Goal: Task Accomplishment & Management: Complete application form

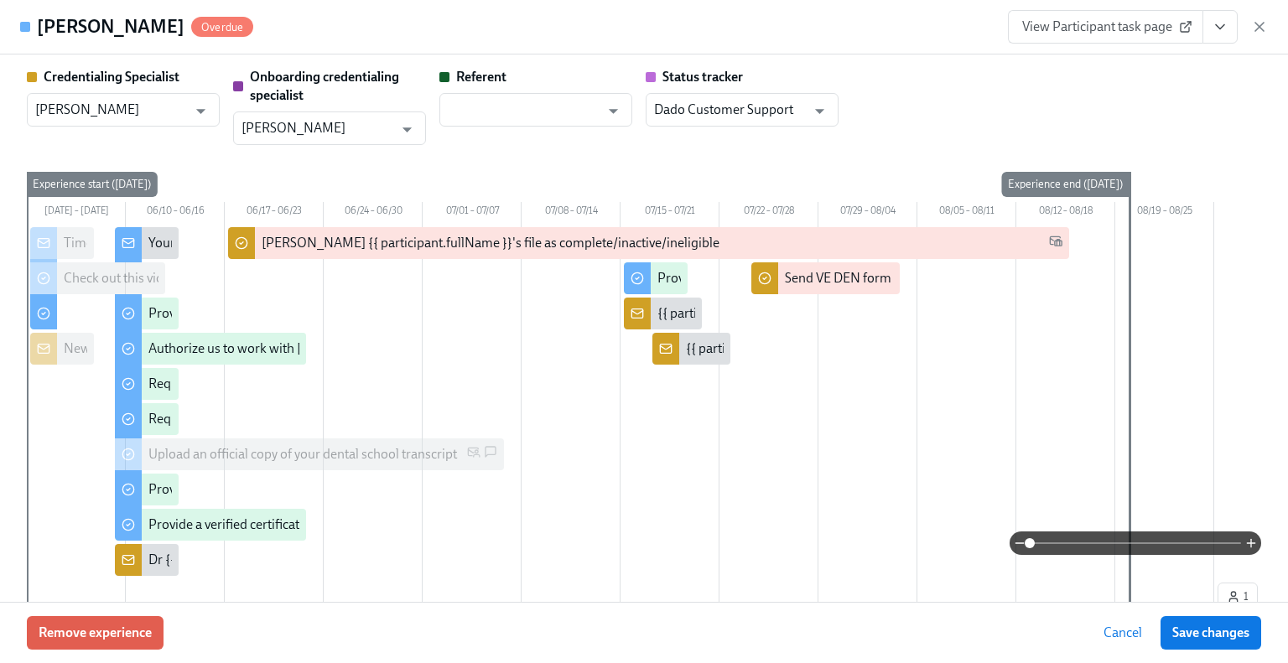
scroll to position [587, 0]
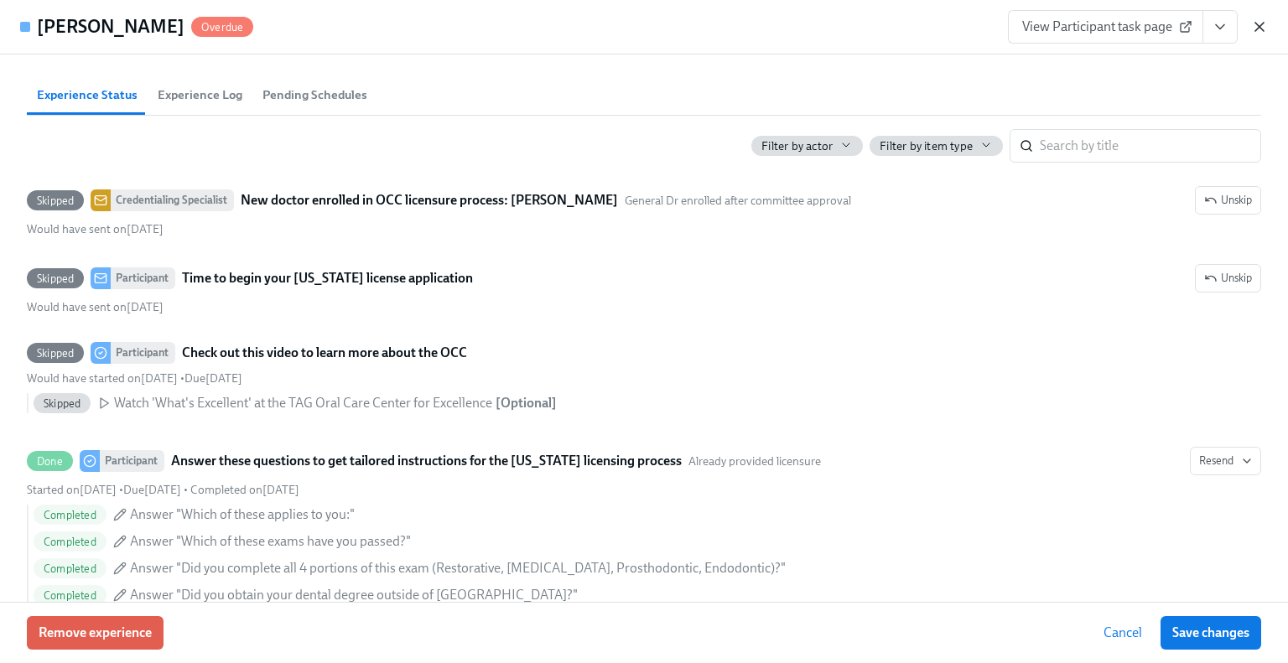
click at [1260, 30] on icon "button" at bounding box center [1259, 26] width 17 height 17
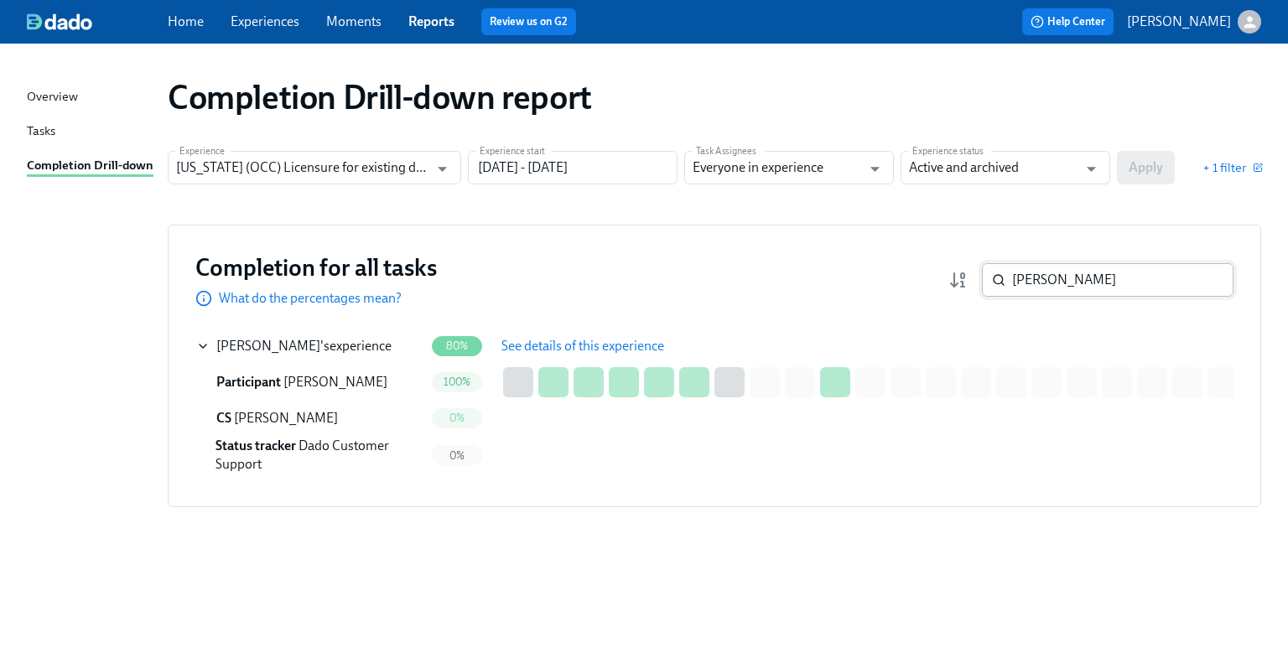
click at [1067, 280] on input "rogers" at bounding box center [1122, 280] width 221 height 34
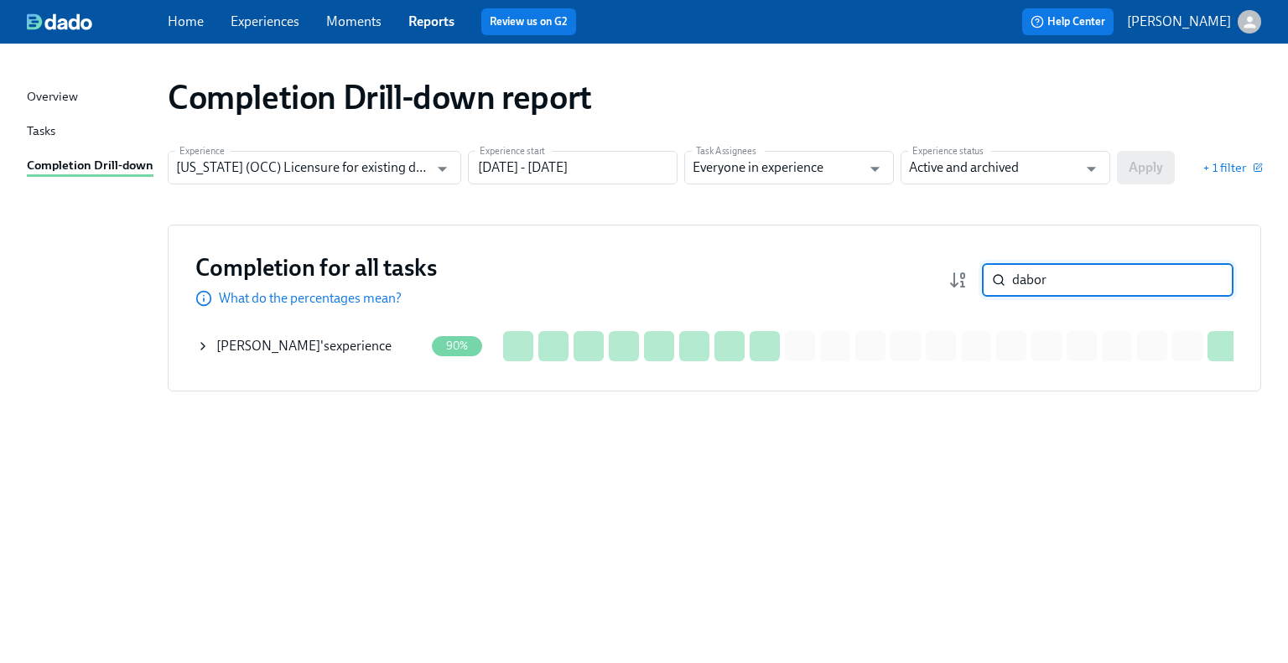
click at [299, 341] on div "Roli Dabor 's experience" at bounding box center [303, 346] width 175 height 18
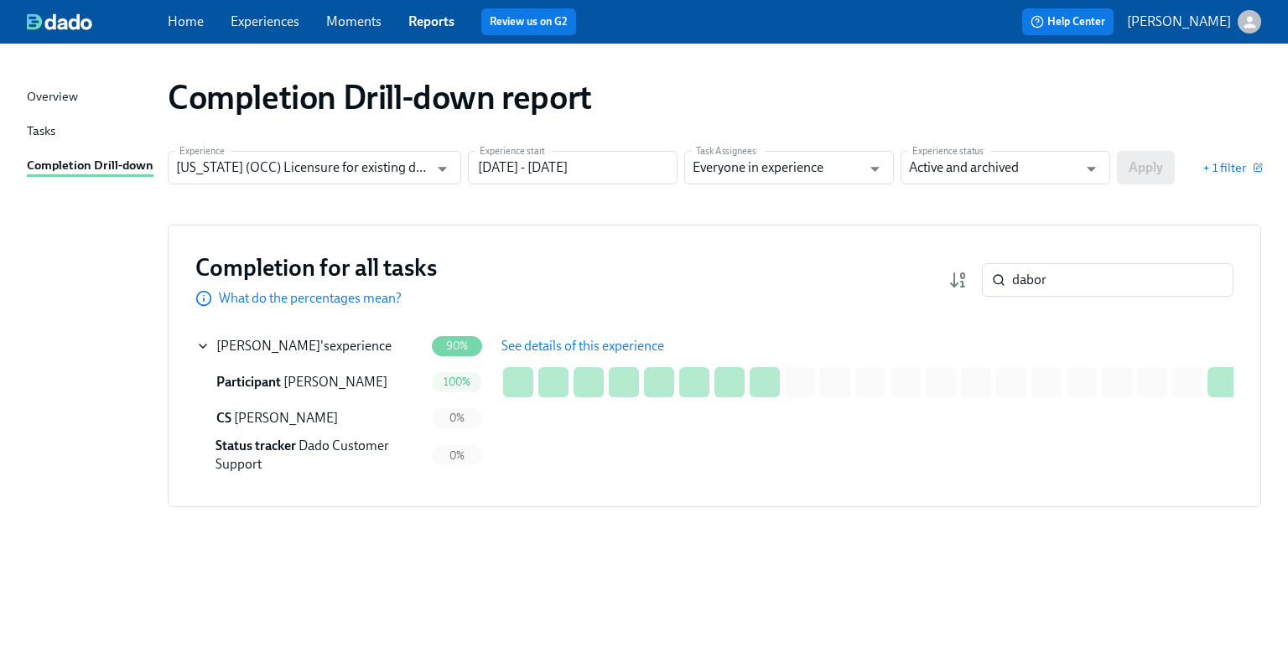
click at [512, 345] on span "See details of this experience" at bounding box center [582, 346] width 163 height 17
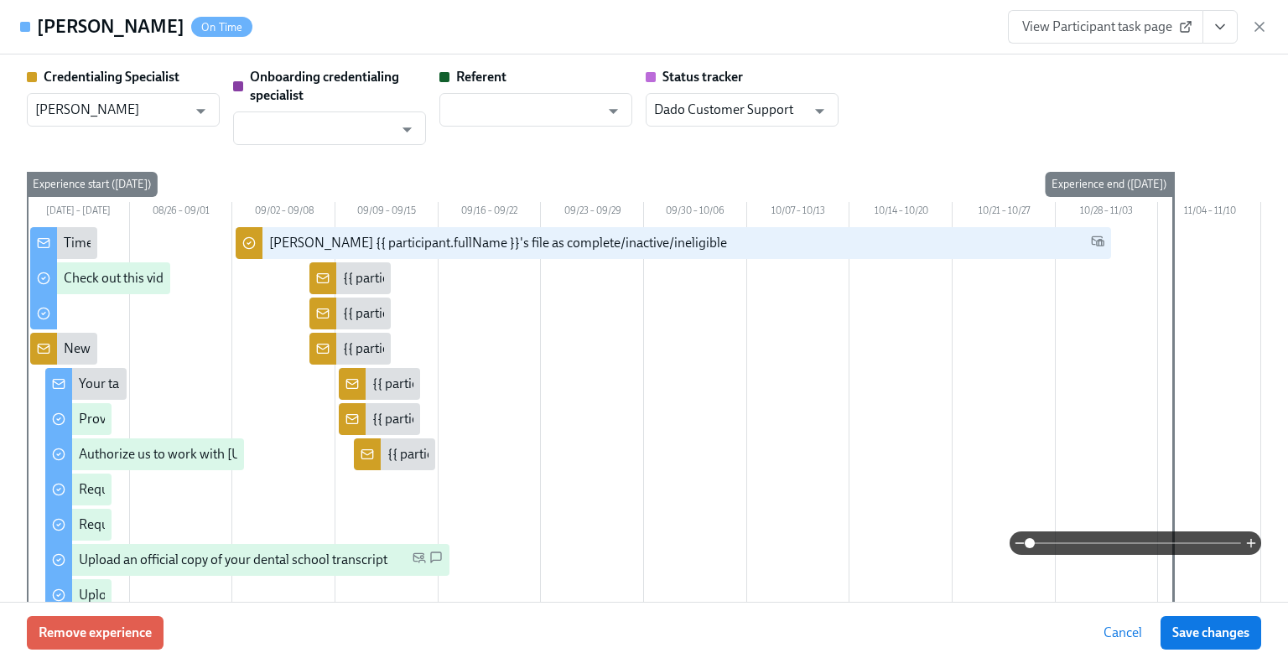
click at [1109, 35] on link "View Participant task page" at bounding box center [1105, 27] width 195 height 34
click at [1259, 36] on div "View Participant task page" at bounding box center [1138, 27] width 260 height 34
click at [1259, 32] on icon "button" at bounding box center [1259, 26] width 17 height 17
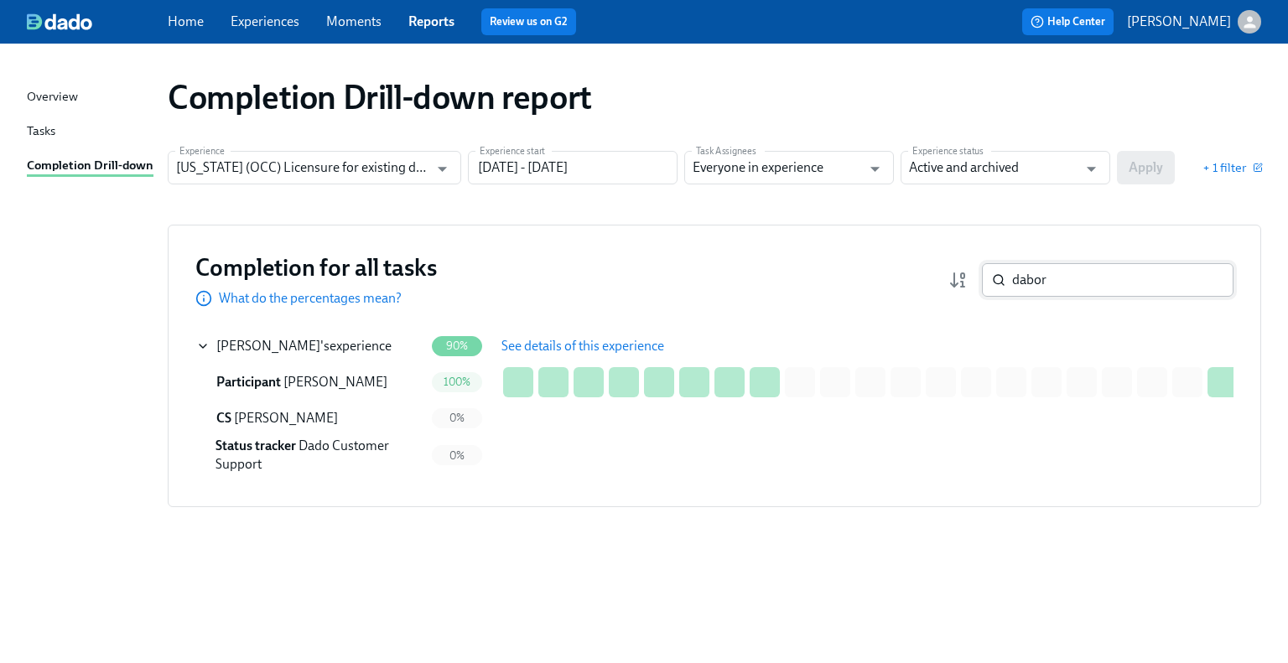
click at [1067, 274] on input "dabor" at bounding box center [1122, 280] width 221 height 34
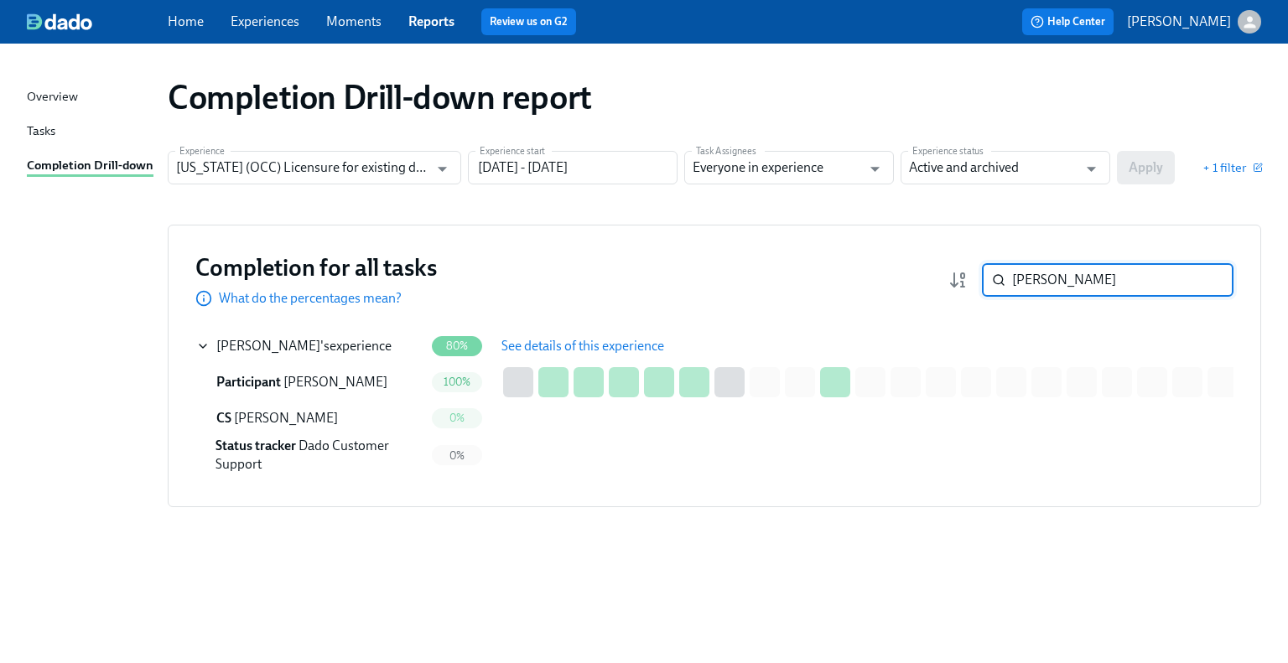
click at [610, 338] on span "See details of this experience" at bounding box center [582, 346] width 163 height 17
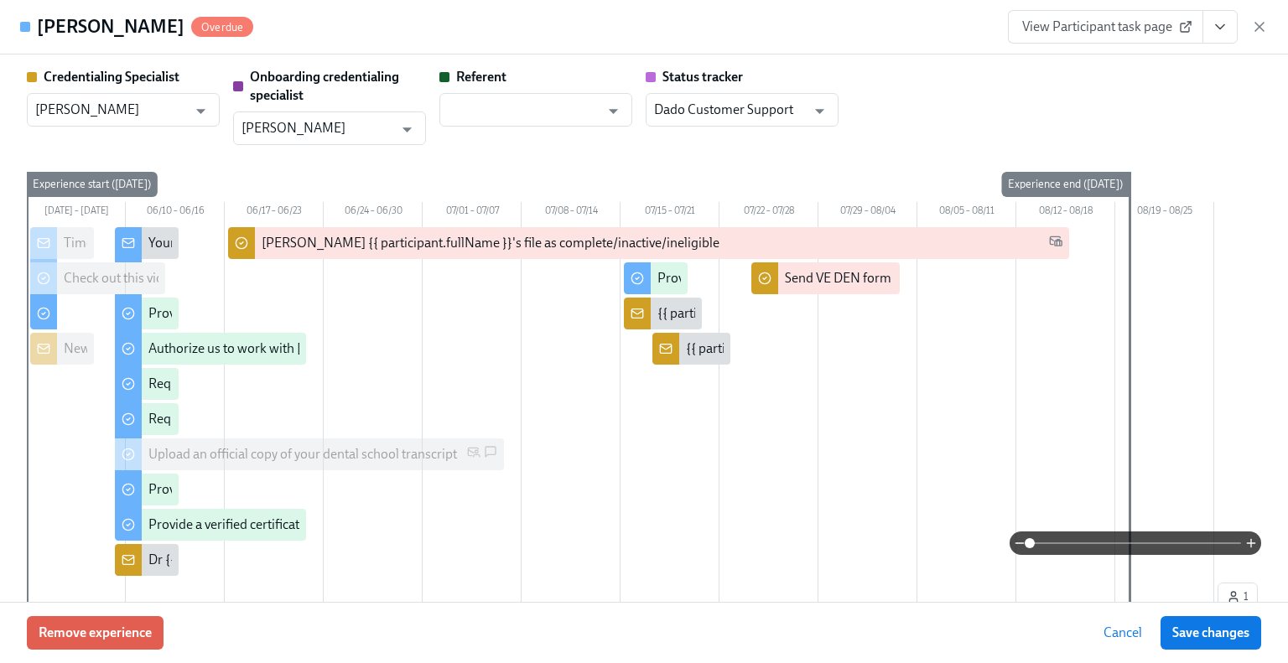
click at [1088, 29] on span "View Participant task page" at bounding box center [1105, 26] width 167 height 17
click at [1255, 32] on icon "button" at bounding box center [1259, 26] width 17 height 17
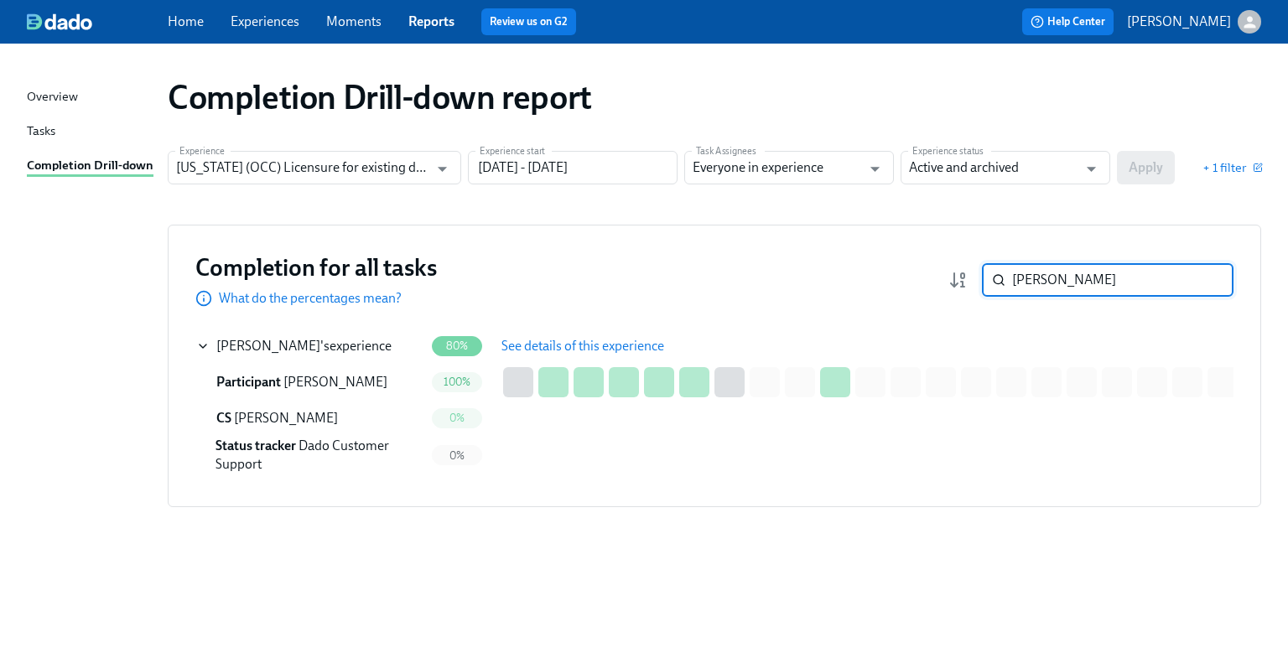
click at [1070, 291] on input "rogers" at bounding box center [1122, 280] width 221 height 34
type input "roli"
click at [595, 338] on span "See details of this experience" at bounding box center [582, 346] width 163 height 17
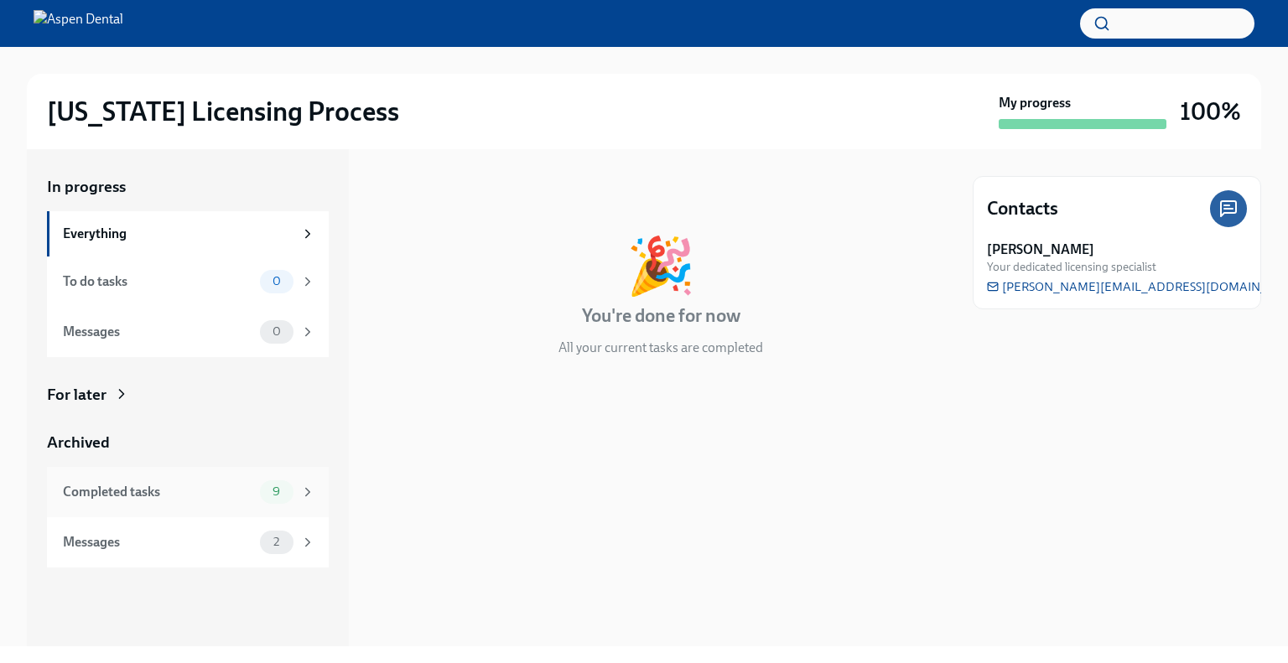
click at [158, 491] on div "Completed tasks" at bounding box center [158, 492] width 190 height 18
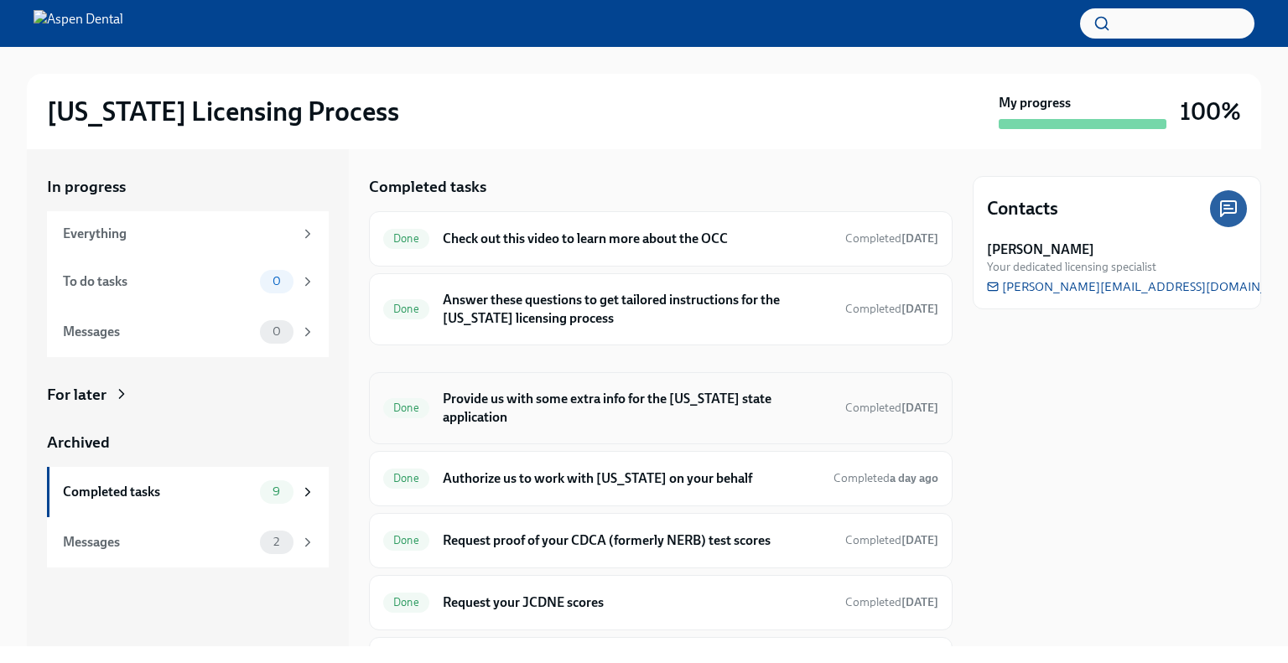
click at [595, 402] on h6 "Provide us with some extra info for the [US_STATE] state application" at bounding box center [637, 408] width 389 height 37
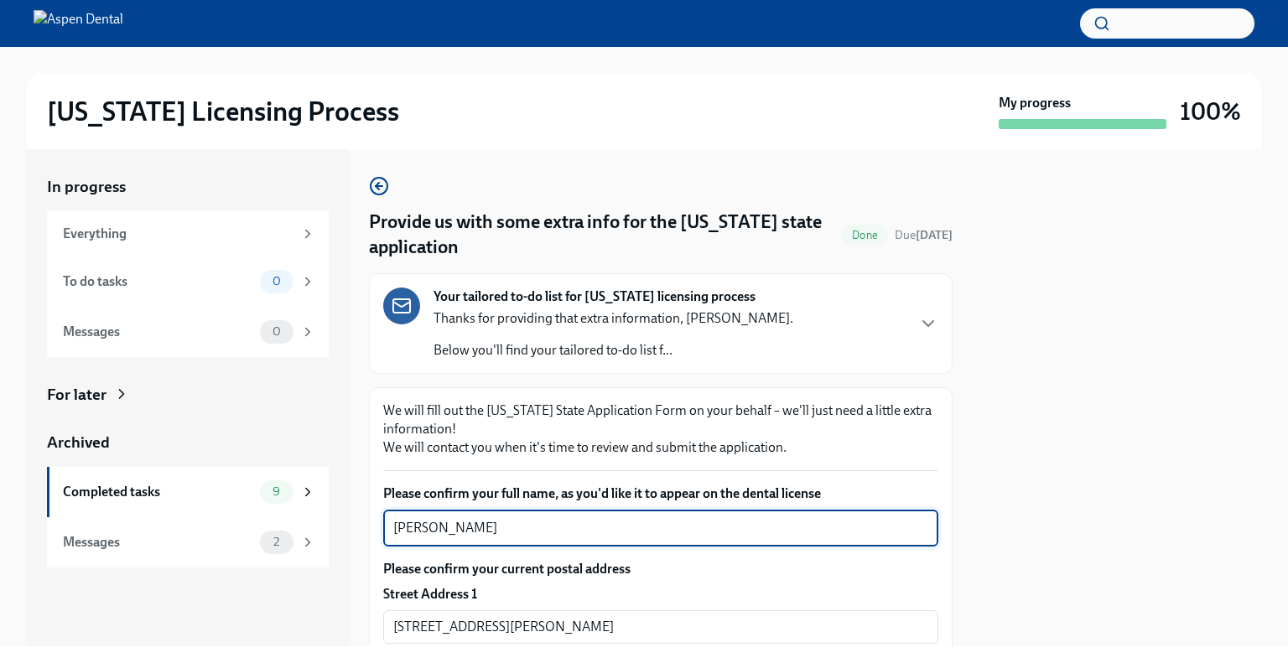
drag, startPoint x: 469, startPoint y: 526, endPoint x: 369, endPoint y: 519, distance: 100.0
click at [362, 518] on div "In progress Everything To do tasks 0 Messages 0 For later Archived Completed ta…" at bounding box center [644, 397] width 1234 height 497
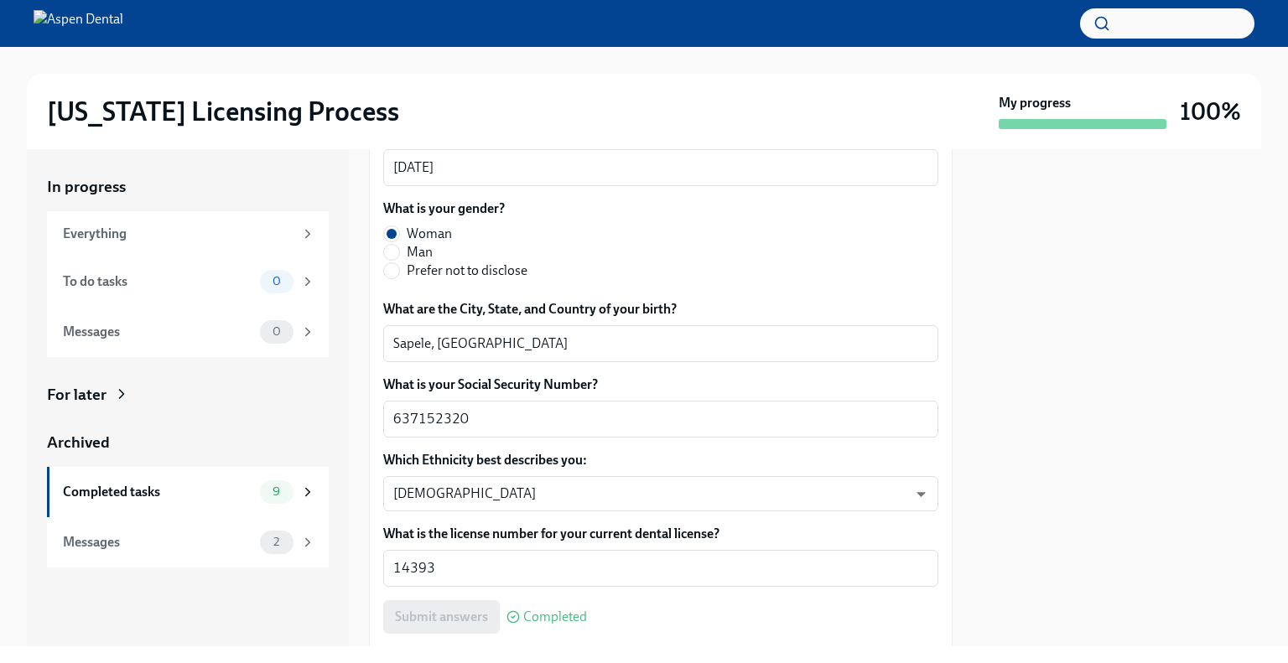
scroll to position [755, 0]
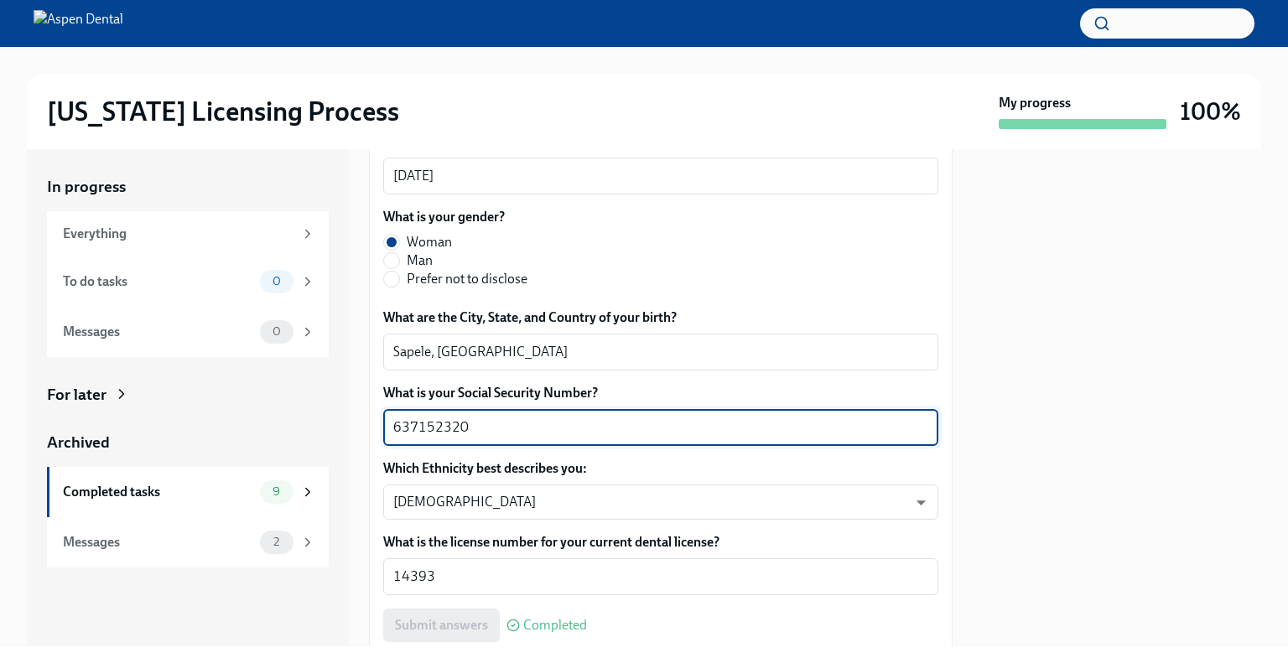
drag, startPoint x: 470, startPoint y: 424, endPoint x: 337, endPoint y: 423, distance: 132.5
click at [337, 423] on div "In progress Everything To do tasks 0 Messages 0 For later Archived Completed ta…" at bounding box center [644, 397] width 1234 height 497
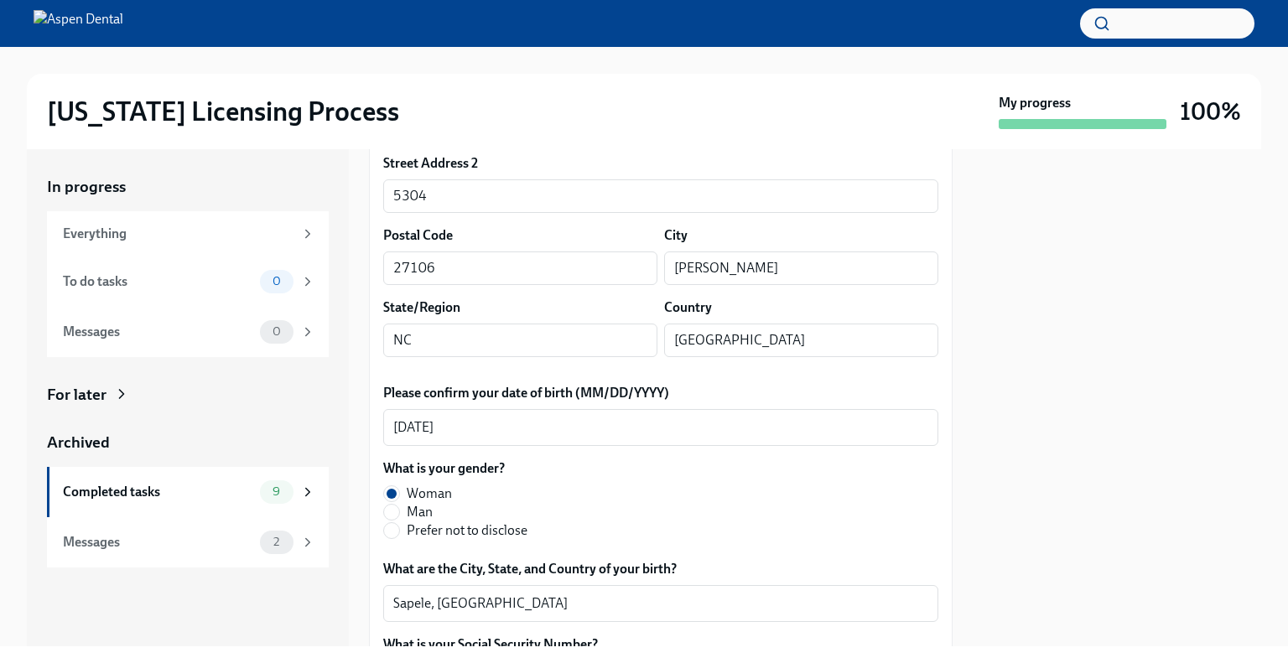
scroll to position [335, 0]
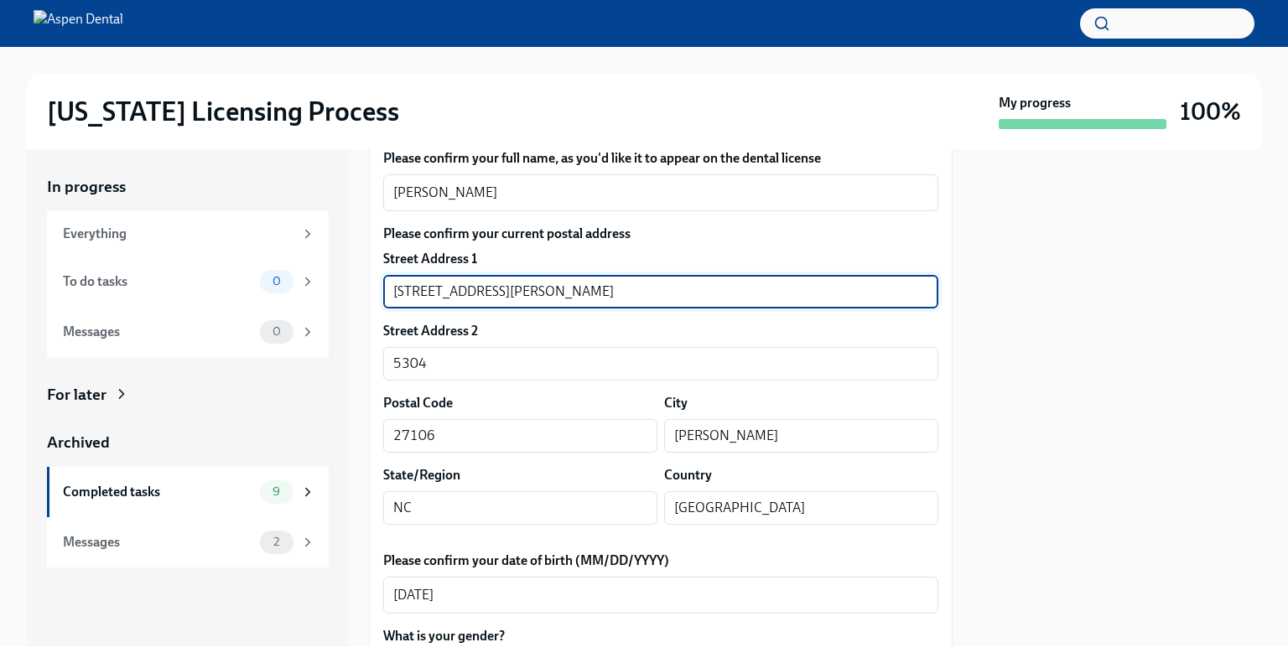
drag, startPoint x: 507, startPoint y: 293, endPoint x: 351, endPoint y: 294, distance: 156.8
click at [351, 294] on div "In progress Everything To do tasks 0 Messages 0 For later Archived Completed ta…" at bounding box center [644, 397] width 1234 height 497
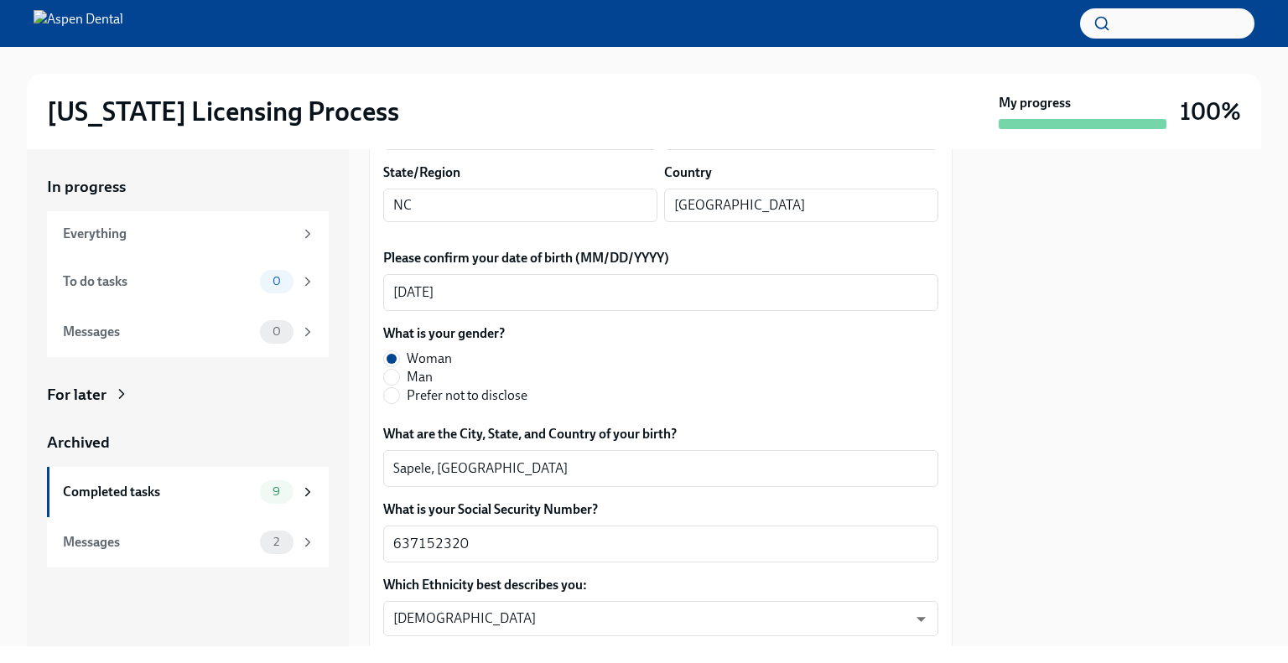
scroll to position [671, 0]
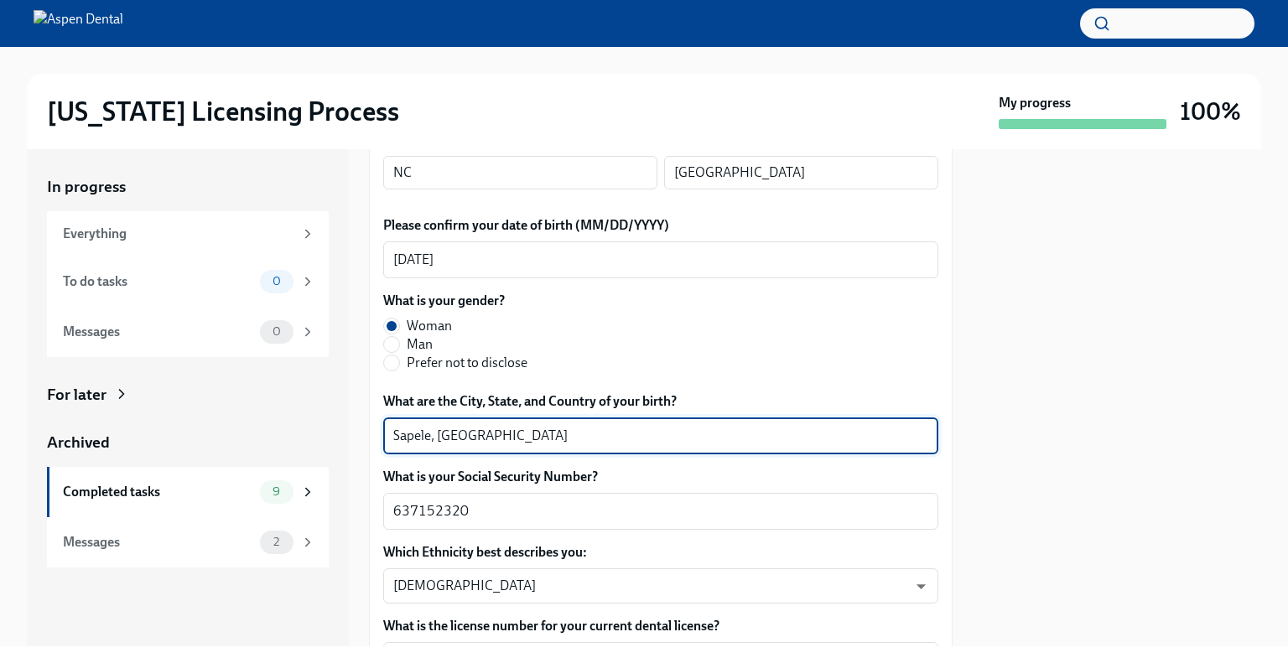
click at [413, 437] on textarea "Sapele, Nigeria" at bounding box center [660, 436] width 535 height 20
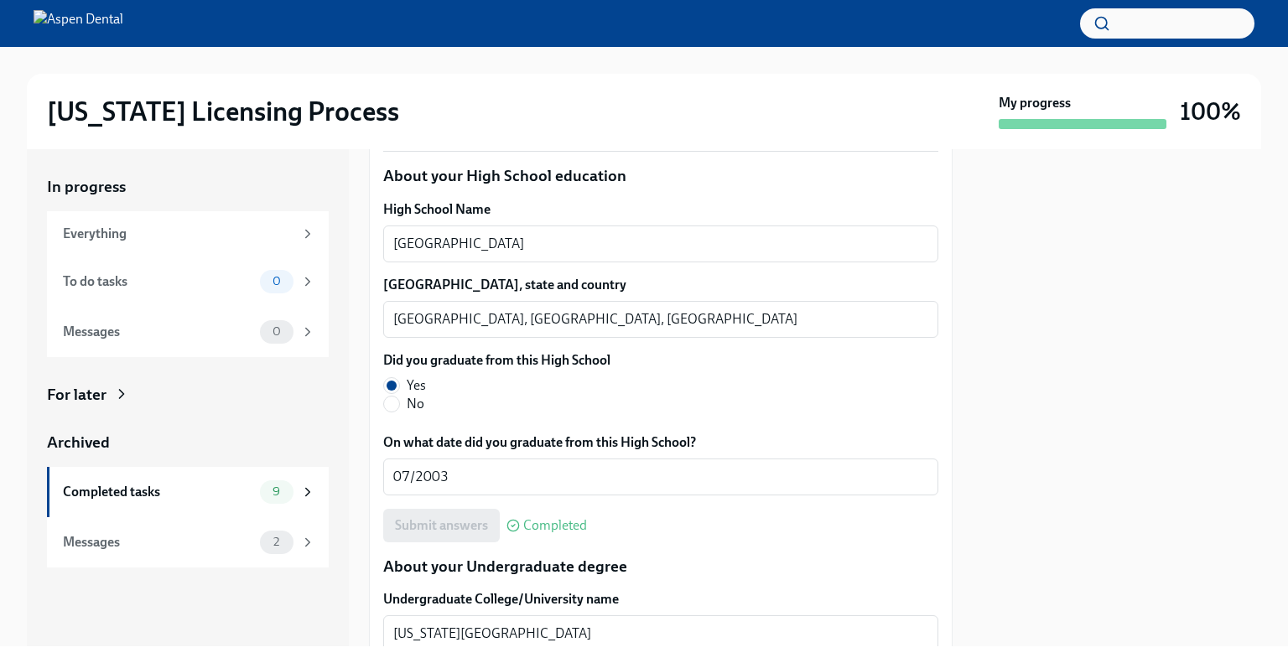
scroll to position [1258, 0]
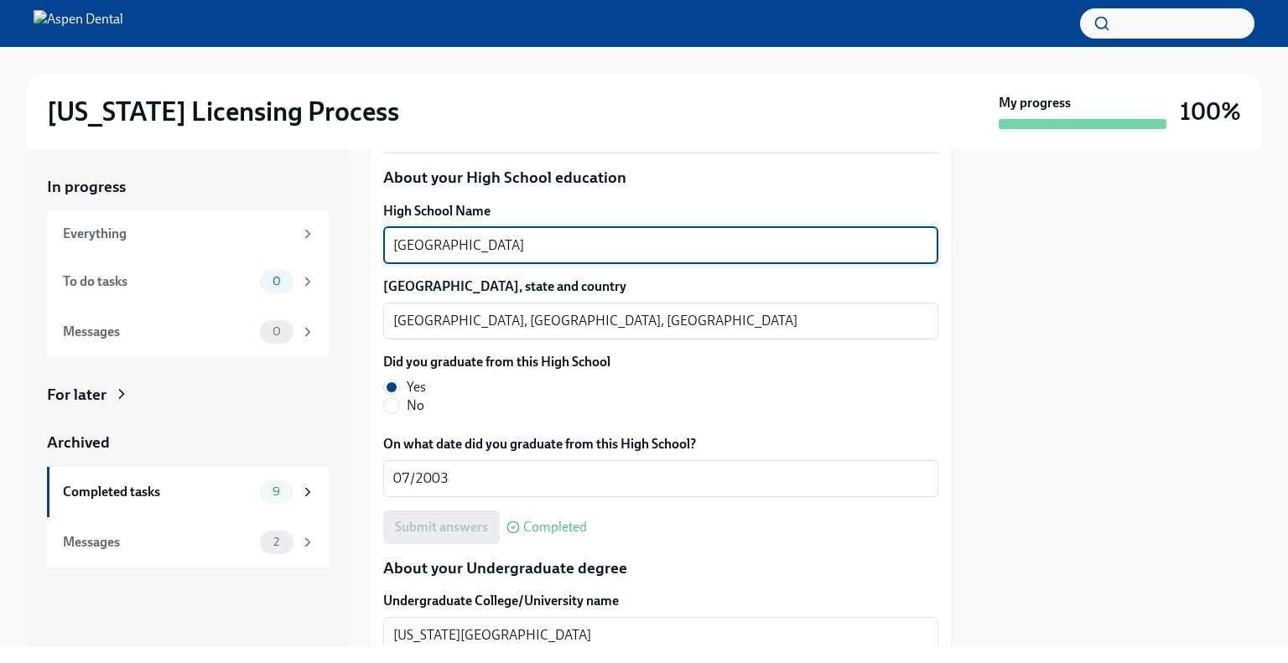
drag, startPoint x: 520, startPoint y: 241, endPoint x: 389, endPoint y: 252, distance: 131.3
click at [357, 251] on div "In progress Everything To do tasks 0 Messages 0 For later Archived Completed ta…" at bounding box center [644, 397] width 1234 height 497
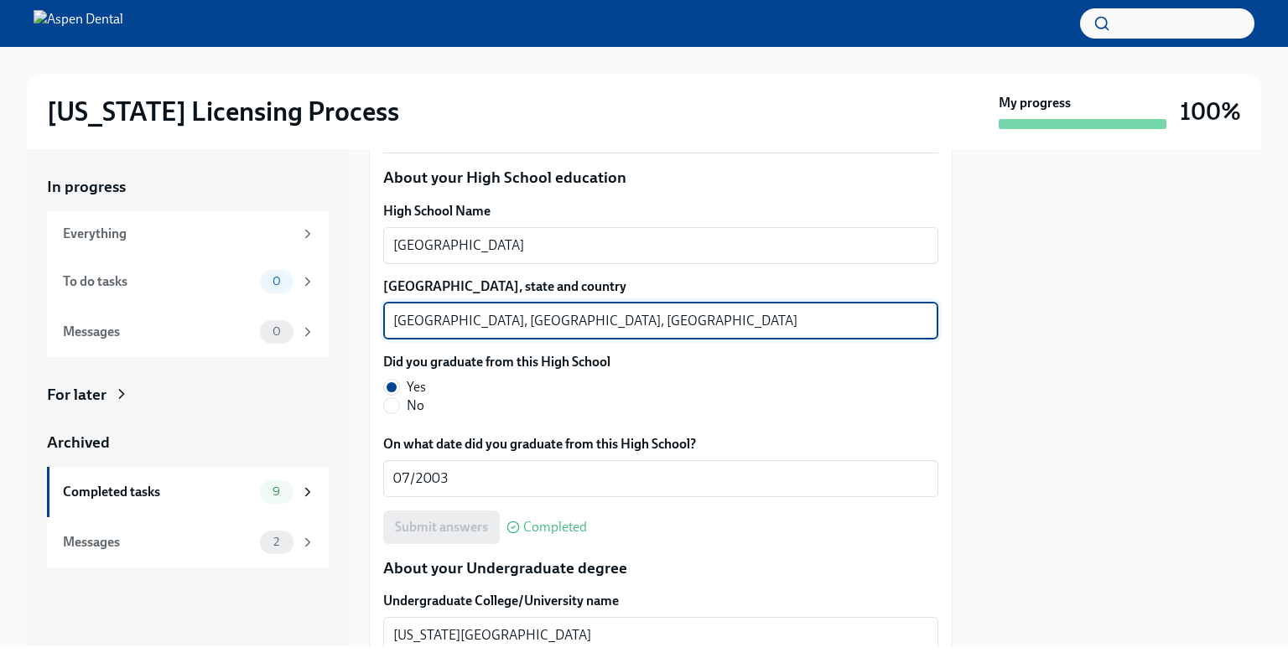
drag, startPoint x: 471, startPoint y: 319, endPoint x: 401, endPoint y: 318, distance: 70.5
click at [384, 318] on div "Port Harcourt, Rivers State, Nigeria x ​" at bounding box center [660, 321] width 555 height 37
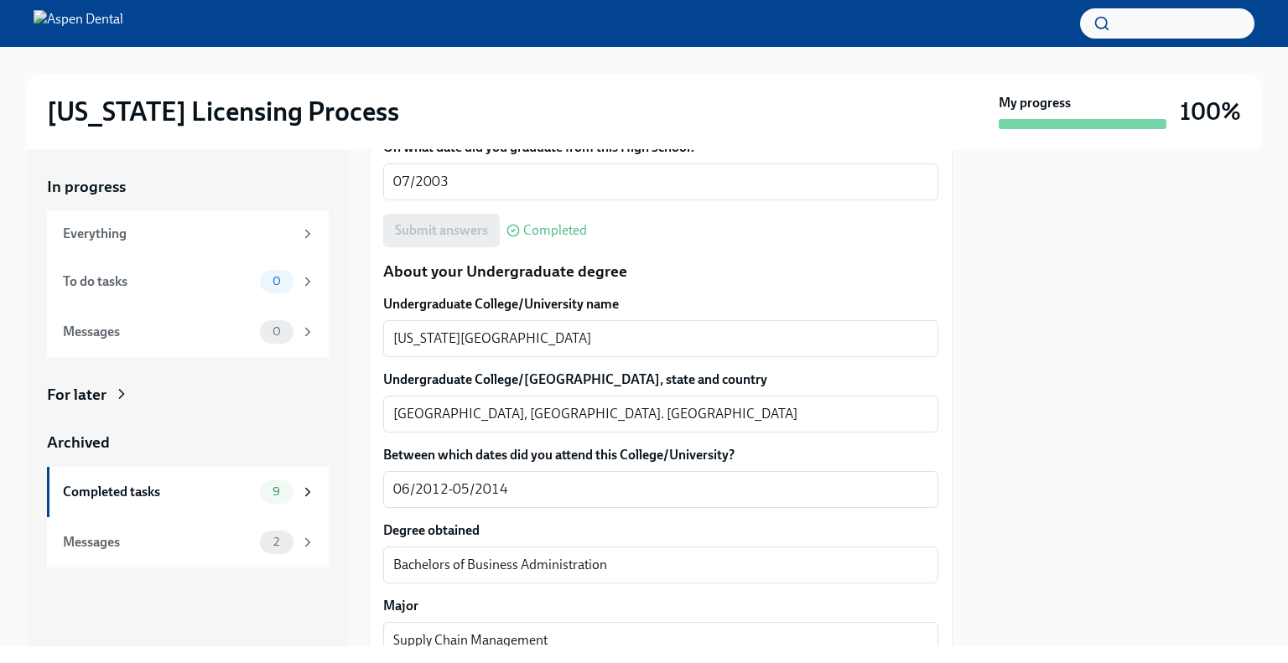
scroll to position [1593, 0]
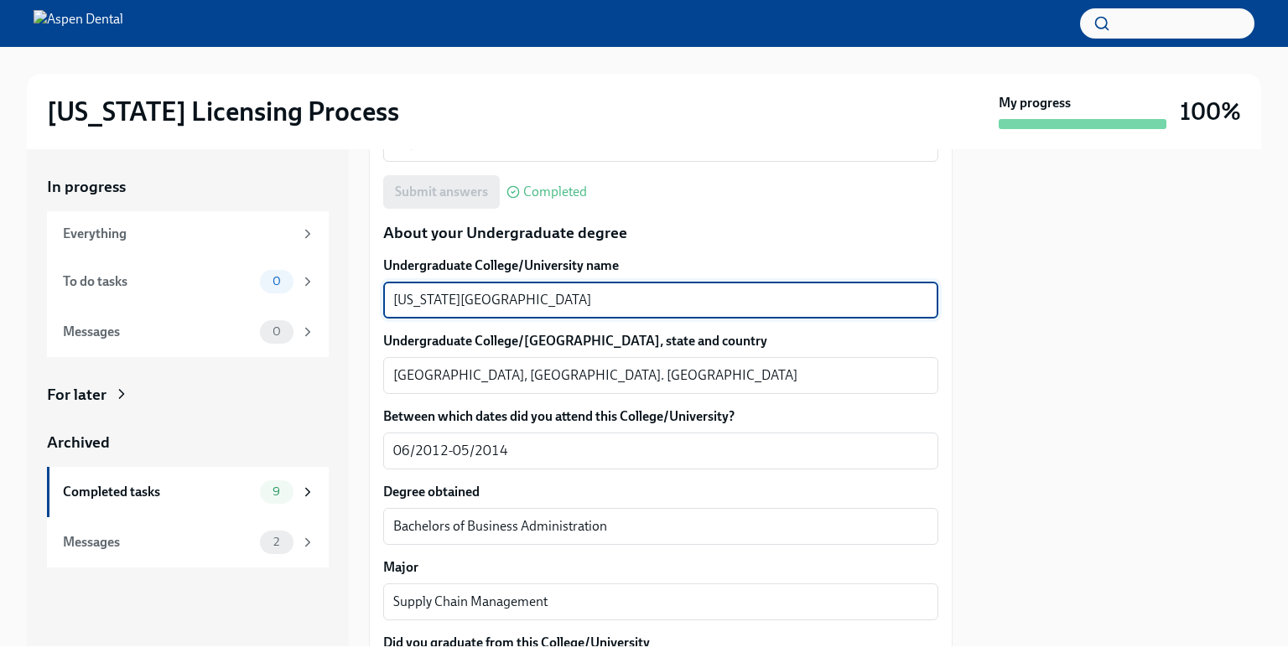
drag, startPoint x: 491, startPoint y: 299, endPoint x: 408, endPoint y: 294, distance: 83.1
click at [403, 294] on textarea "Texas Tech University" at bounding box center [660, 300] width 535 height 20
click at [520, 297] on textarea "Texas Tech University" at bounding box center [660, 300] width 535 height 20
drag, startPoint x: 513, startPoint y: 299, endPoint x: 382, endPoint y: 299, distance: 131.7
click at [376, 299] on div "We will fill out the Illinois State Application Form on your behalf – we'll jus…" at bounding box center [661, 673] width 584 height 3758
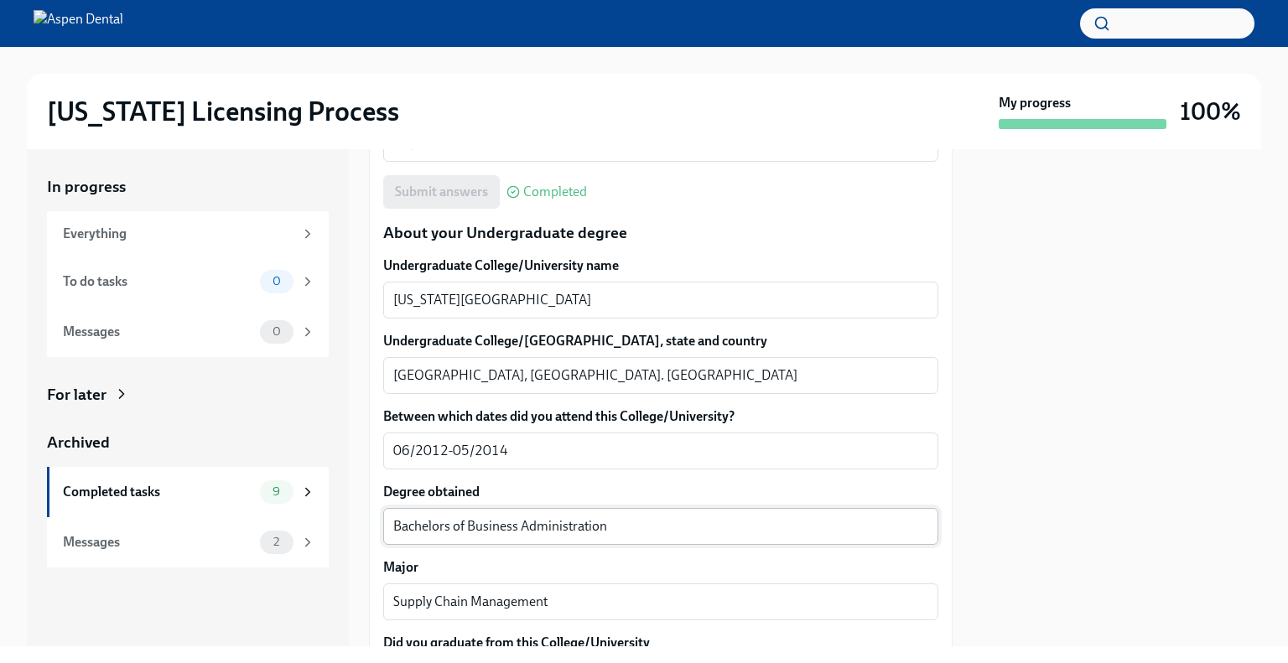
click at [422, 526] on textarea "Bachelors of Business Administration" at bounding box center [660, 527] width 535 height 20
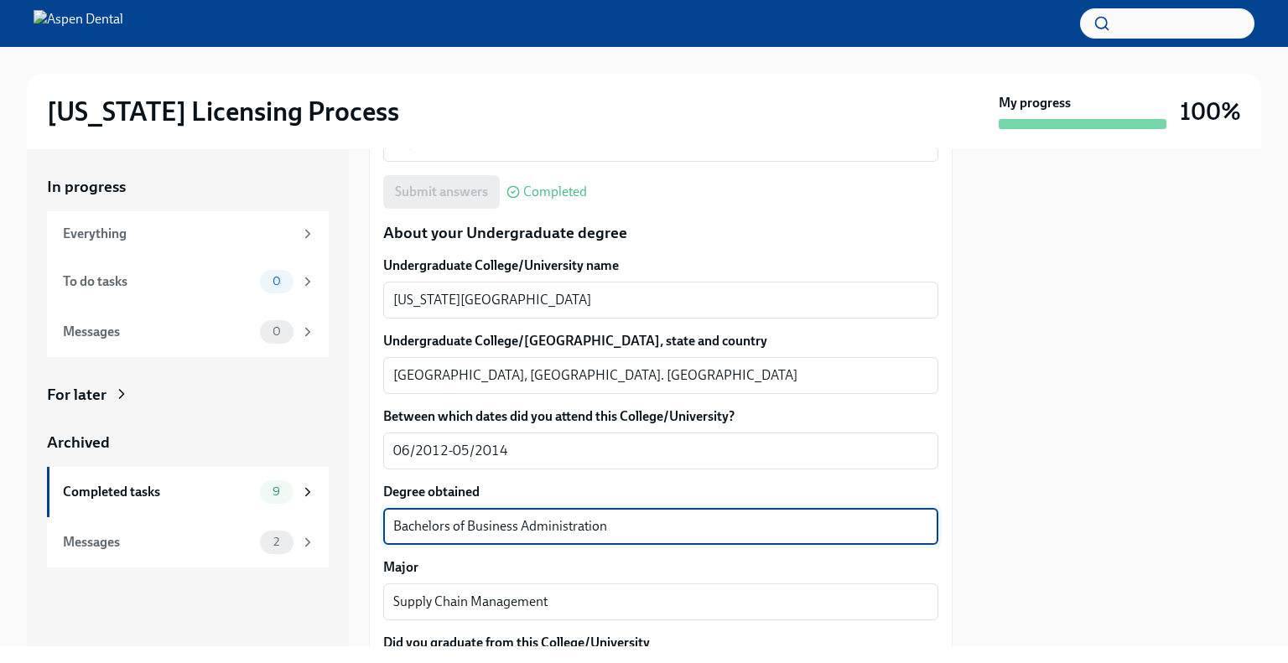
click at [422, 526] on textarea "Bachelors of Business Administration" at bounding box center [660, 527] width 535 height 20
drag, startPoint x: 604, startPoint y: 529, endPoint x: 396, endPoint y: 525, distance: 208.0
click at [396, 525] on textarea "Bachelors of Business Administration" at bounding box center [660, 527] width 535 height 20
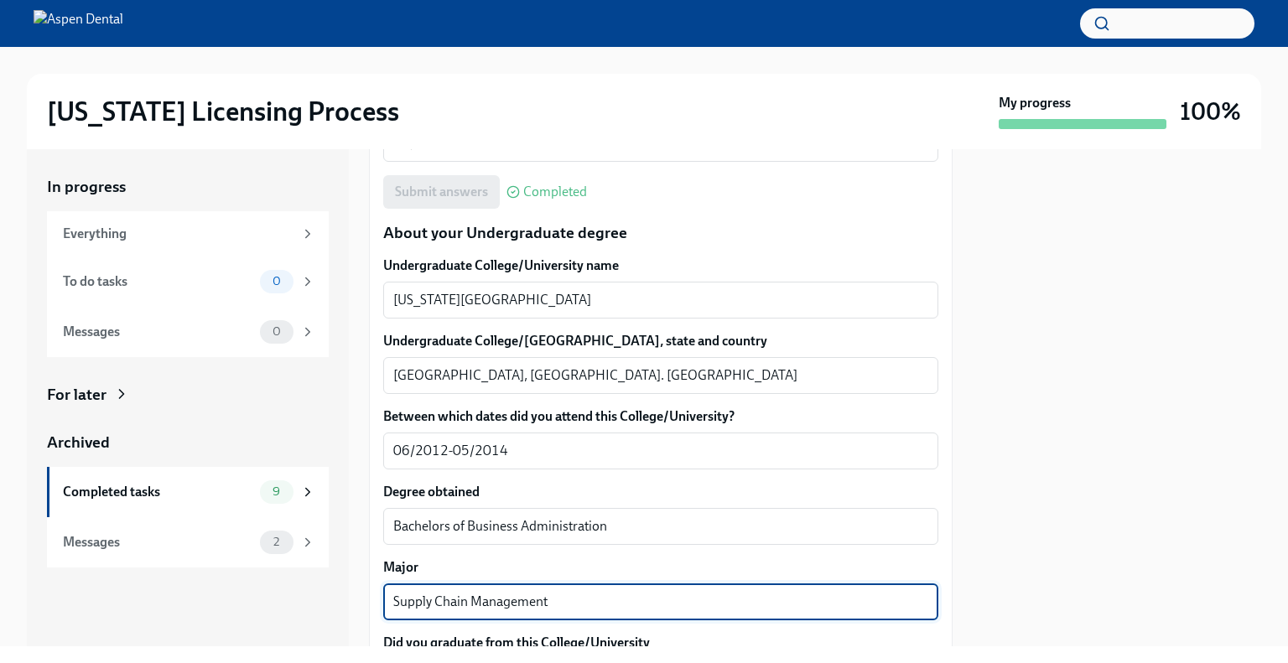
drag, startPoint x: 544, startPoint y: 599, endPoint x: 494, endPoint y: 599, distance: 50.3
click at [470, 596] on textarea "Supply Chain Management" at bounding box center [660, 602] width 535 height 20
drag, startPoint x: 548, startPoint y: 604, endPoint x: 397, endPoint y: 590, distance: 151.5
click at [386, 590] on div "Supply Chain Management x ​" at bounding box center [660, 602] width 555 height 37
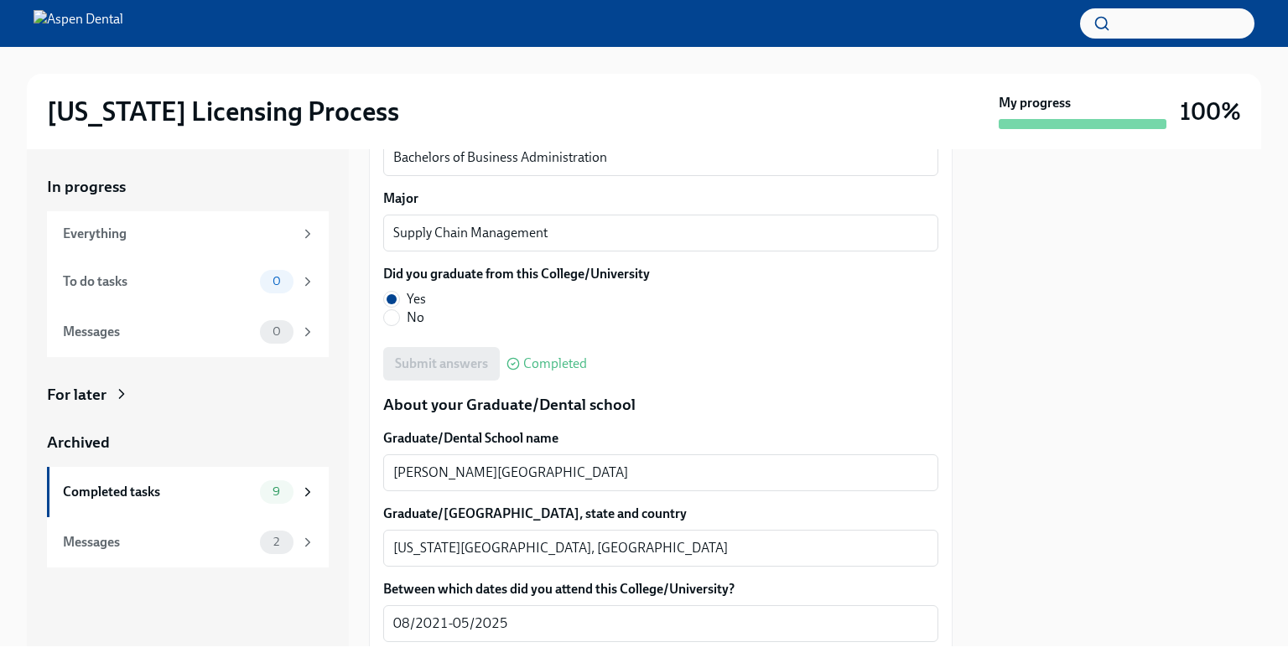
scroll to position [2013, 0]
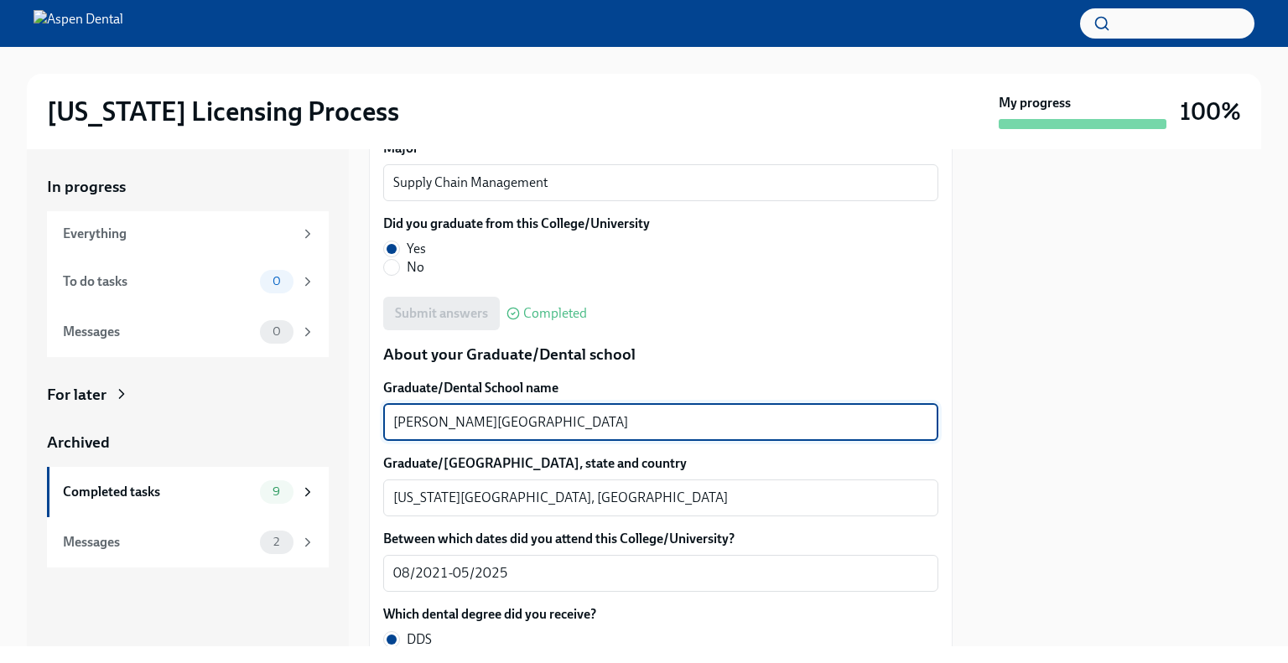
drag, startPoint x: 443, startPoint y: 422, endPoint x: 374, endPoint y: 429, distance: 69.1
click at [330, 422] on div "In progress Everything To do tasks 0 Messages 0 For later Archived Completed ta…" at bounding box center [644, 397] width 1234 height 497
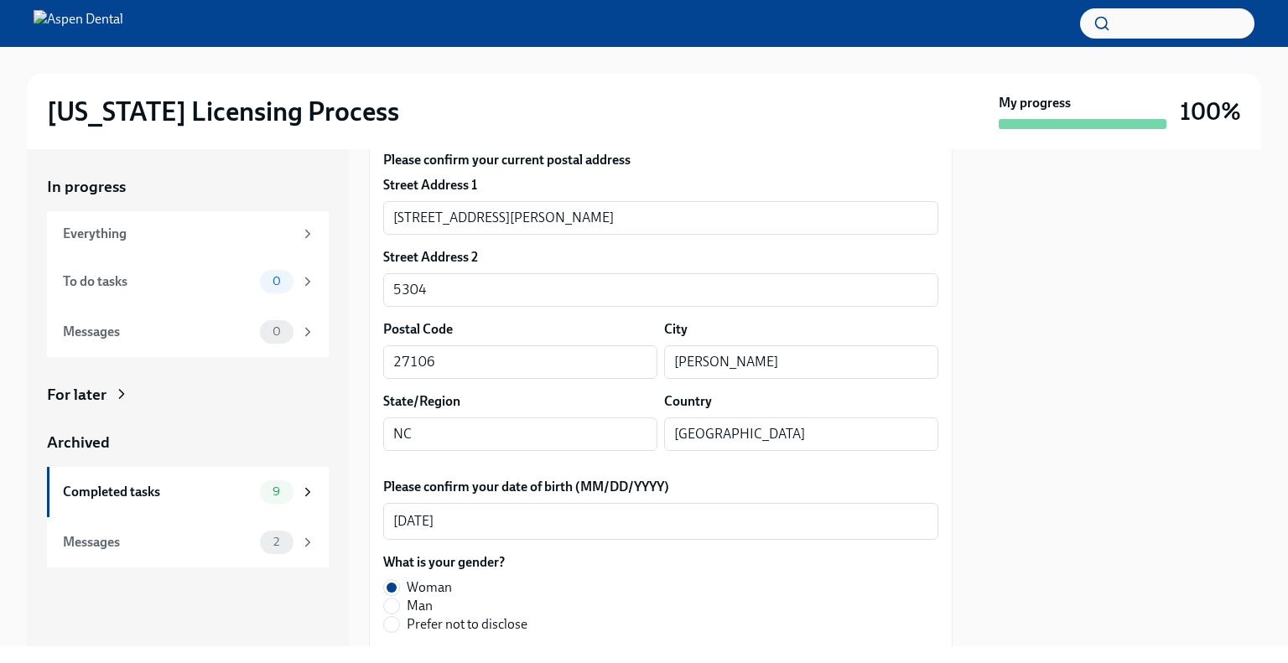
scroll to position [0, 0]
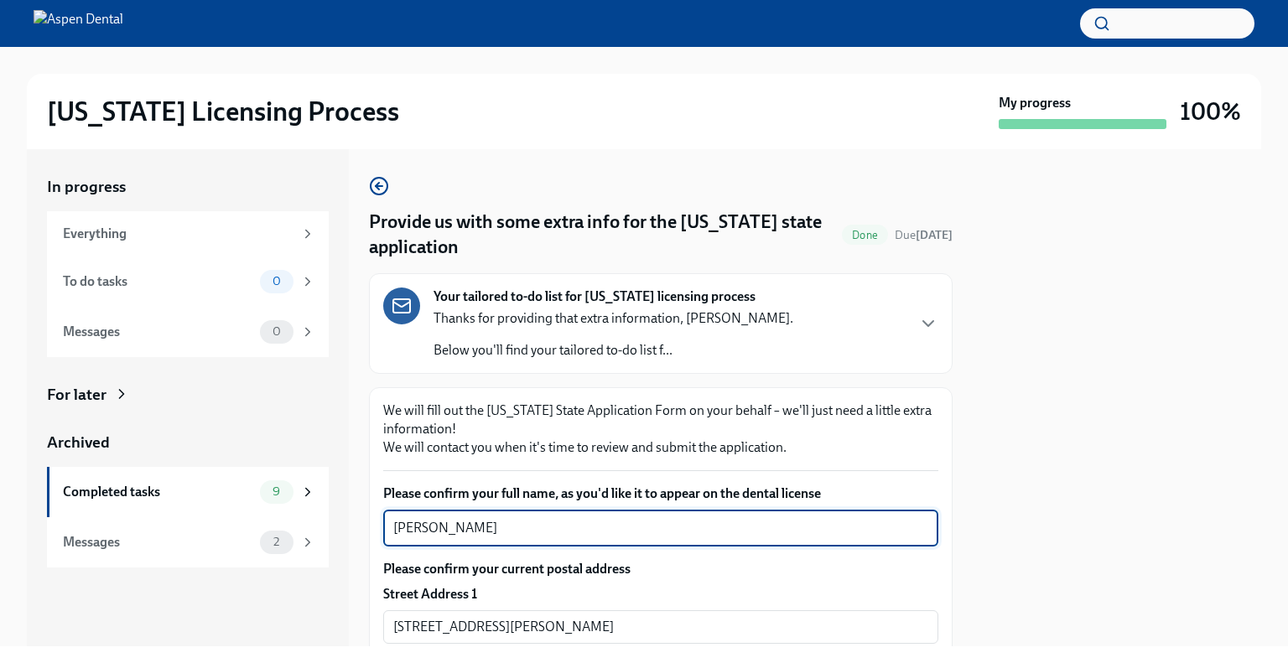
drag, startPoint x: 459, startPoint y: 526, endPoint x: 396, endPoint y: 527, distance: 62.9
click at [396, 527] on textarea "Roli Dabor" at bounding box center [660, 528] width 535 height 20
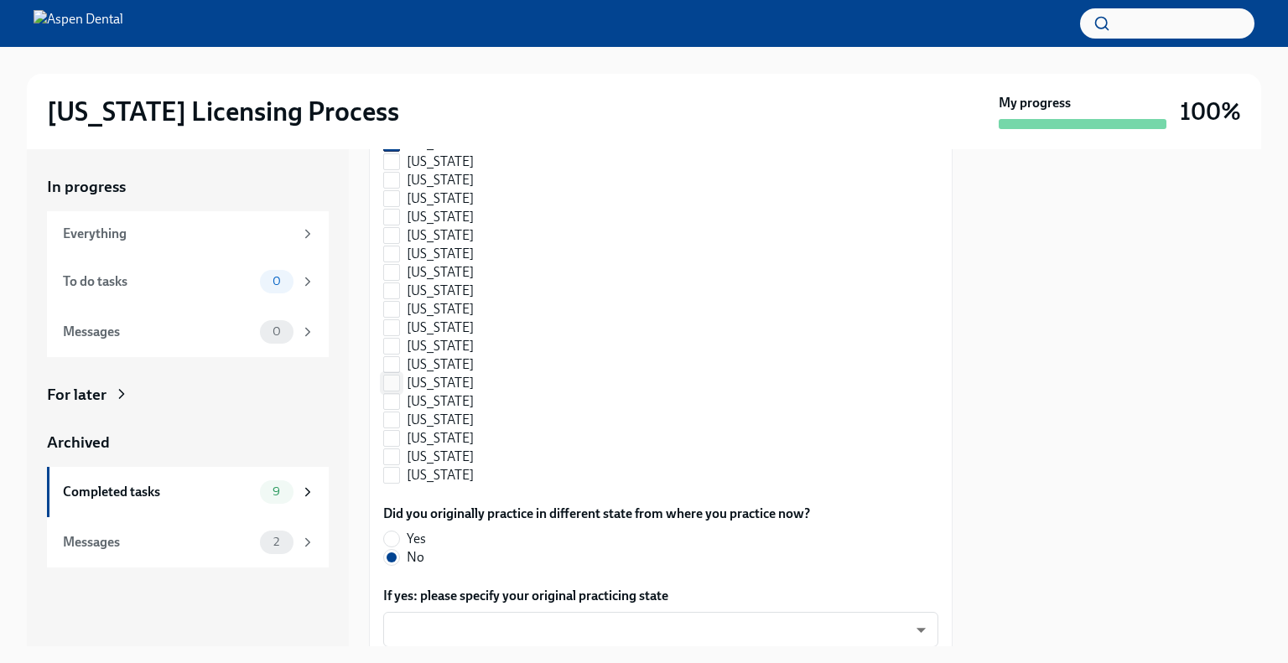
scroll to position [1845, 0]
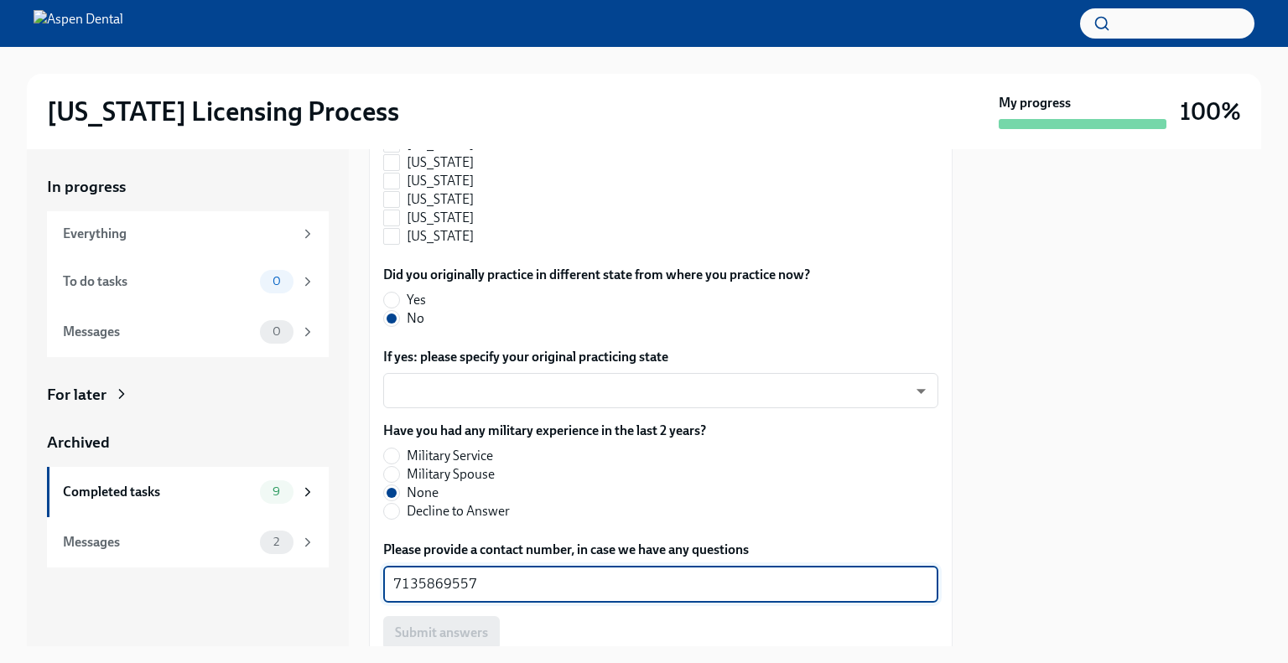
drag, startPoint x: 474, startPoint y: 580, endPoint x: 387, endPoint y: 589, distance: 86.8
click at [359, 586] on div "In progress Everything To do tasks 0 Messages 0 For later Archived Completed ta…" at bounding box center [644, 397] width 1234 height 497
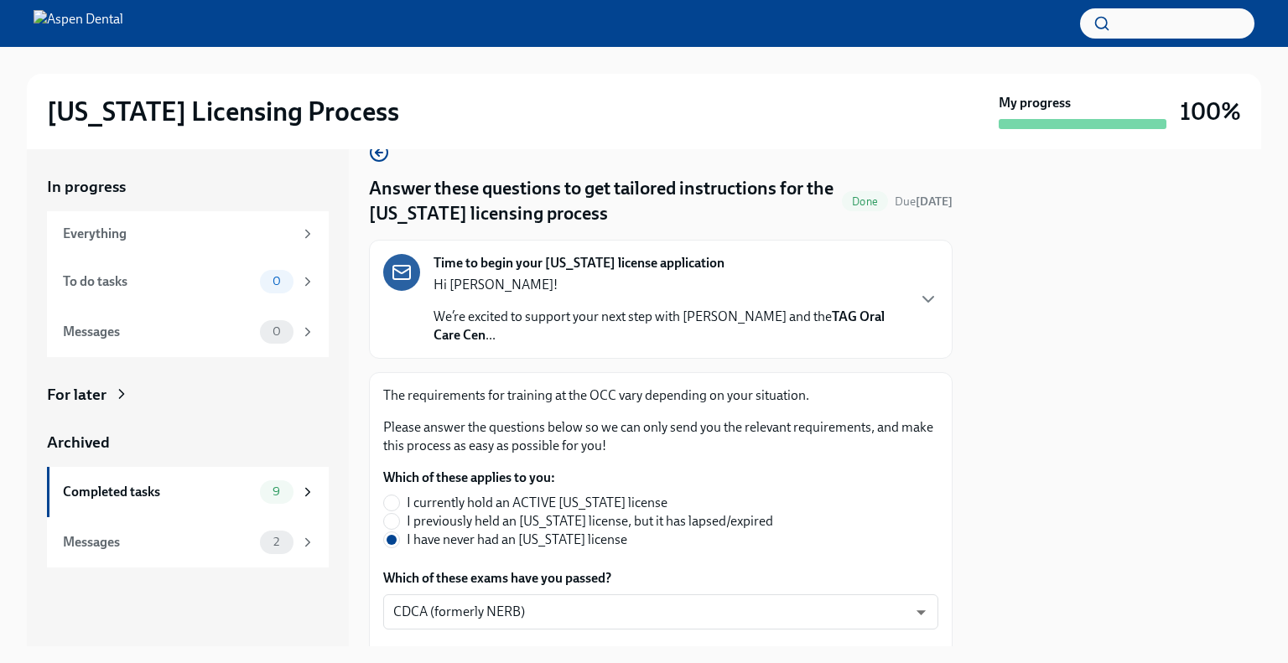
scroll to position [84, 0]
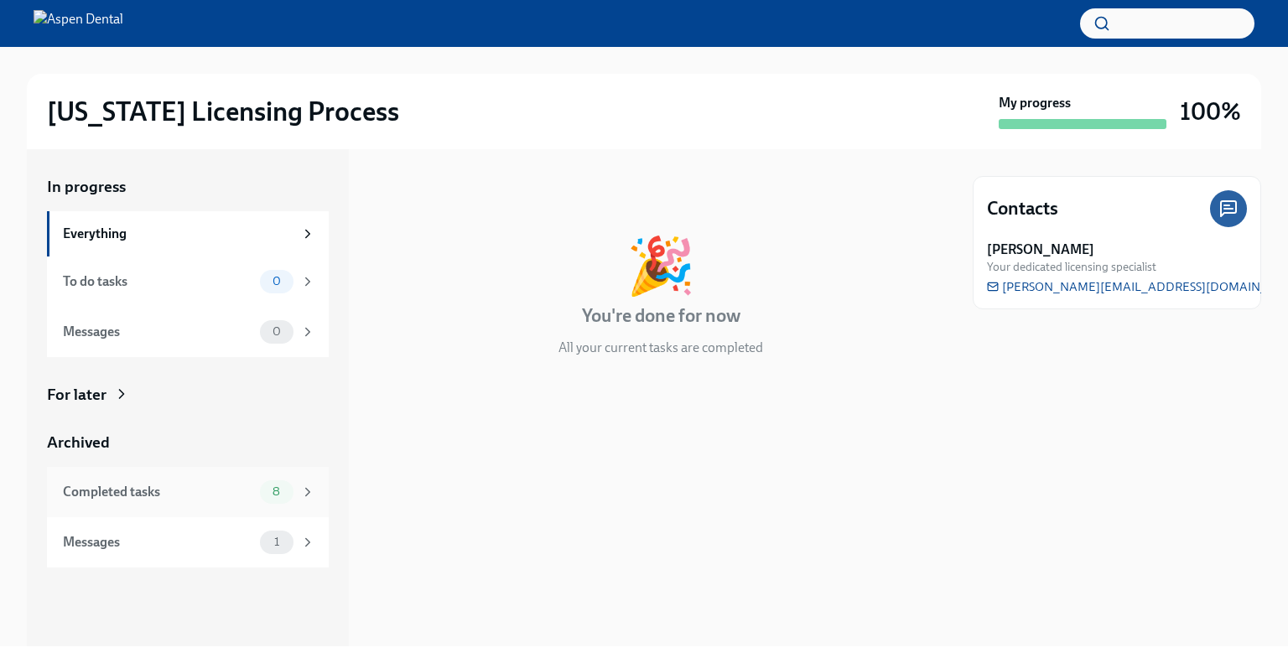
click at [198, 503] on div "Completed tasks 8" at bounding box center [189, 491] width 252 height 23
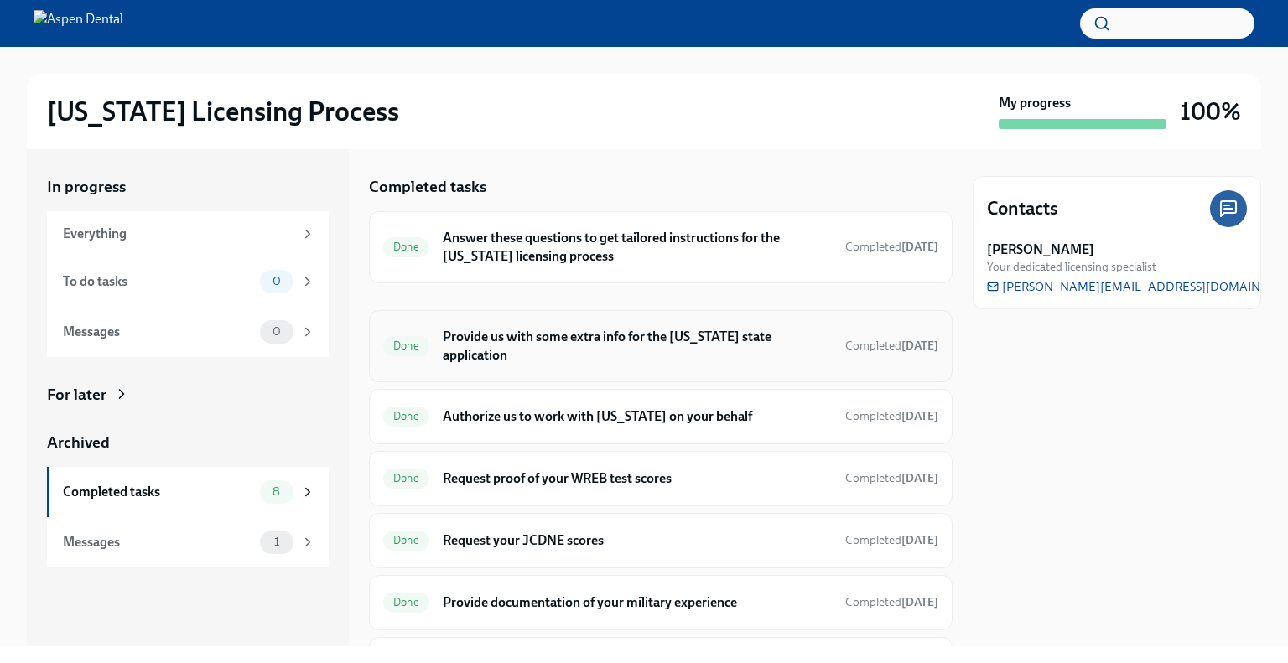
click at [497, 350] on div "Done Provide us with some extra info for the [US_STATE] state application Compl…" at bounding box center [660, 347] width 555 height 44
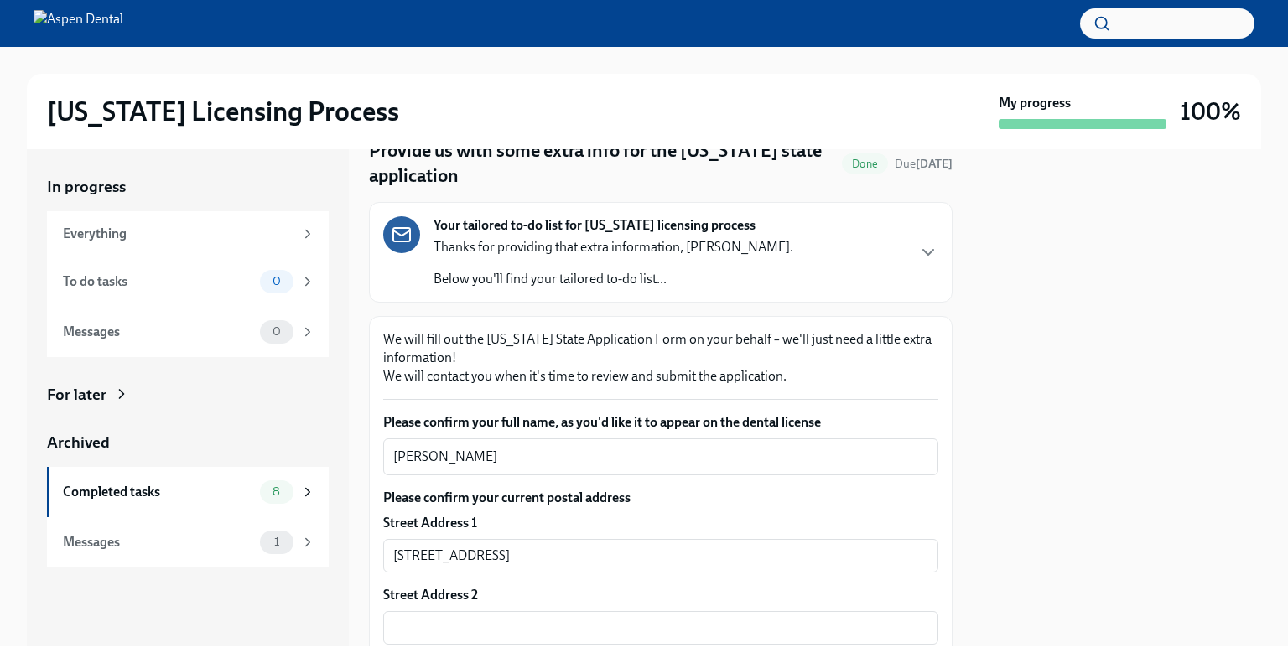
scroll to position [335, 0]
